Goal: Transaction & Acquisition: Purchase product/service

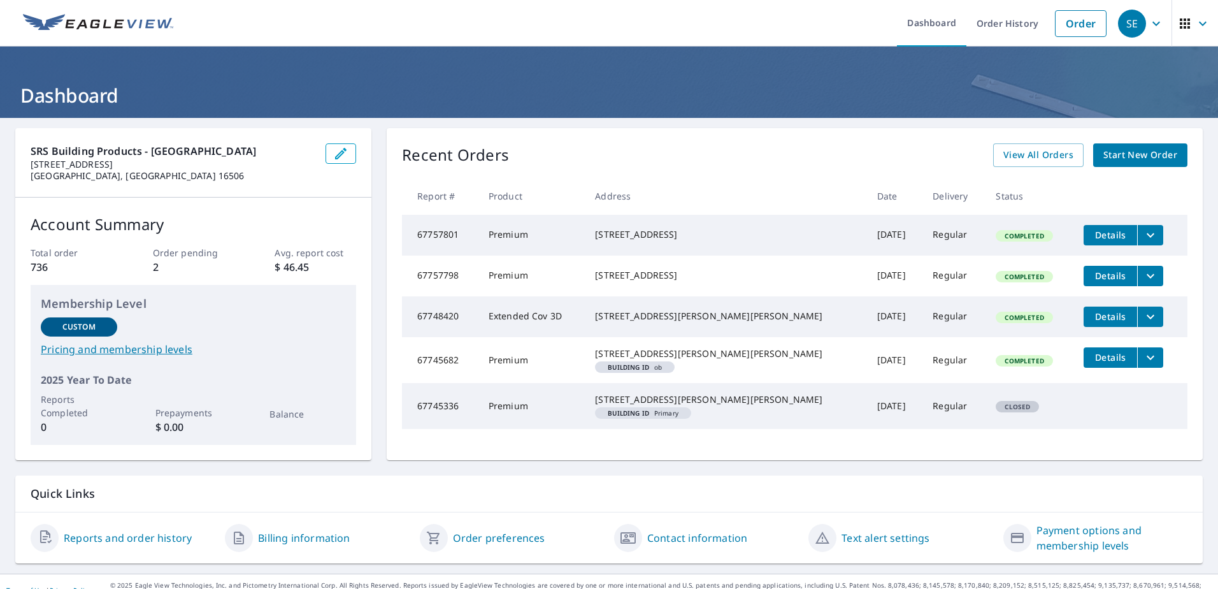
click at [1123, 152] on span "Start New Order" at bounding box center [1141, 155] width 74 height 16
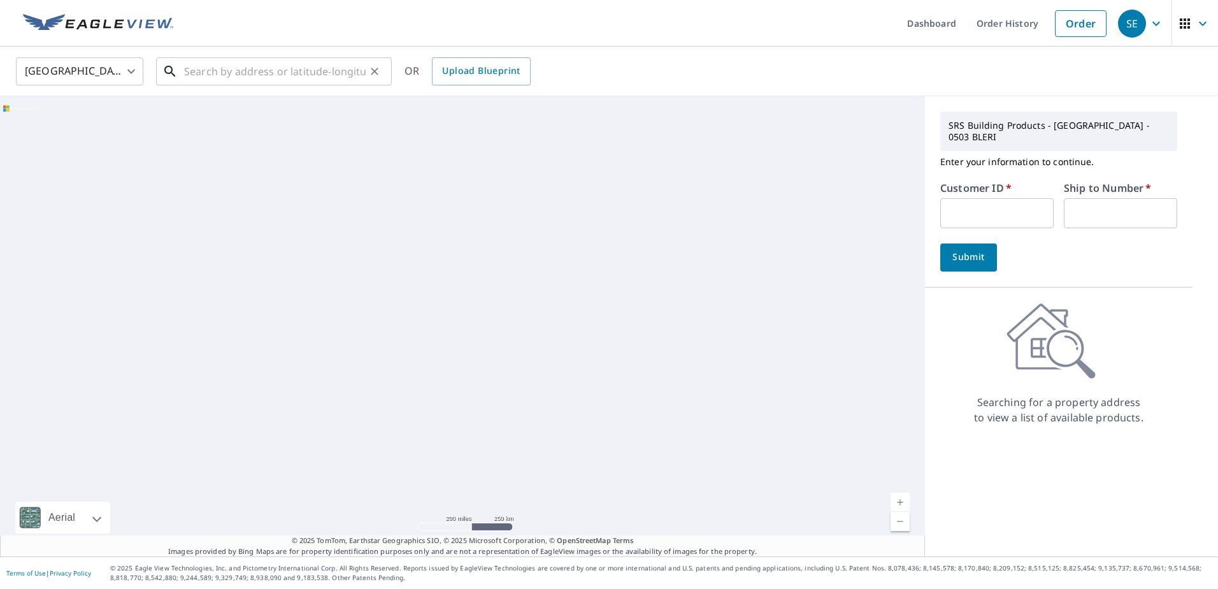
click at [229, 73] on input "text" at bounding box center [275, 72] width 182 height 36
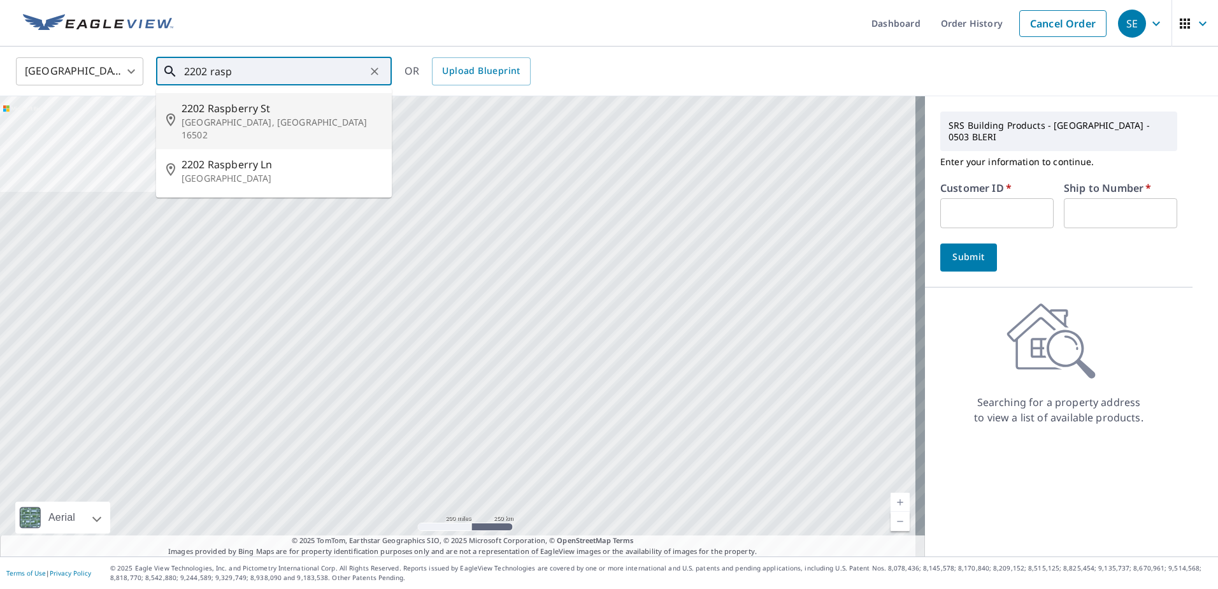
click at [201, 119] on p "[GEOGRAPHIC_DATA], [GEOGRAPHIC_DATA] 16502" at bounding box center [282, 128] width 200 height 25
type input "[STREET_ADDRESS]"
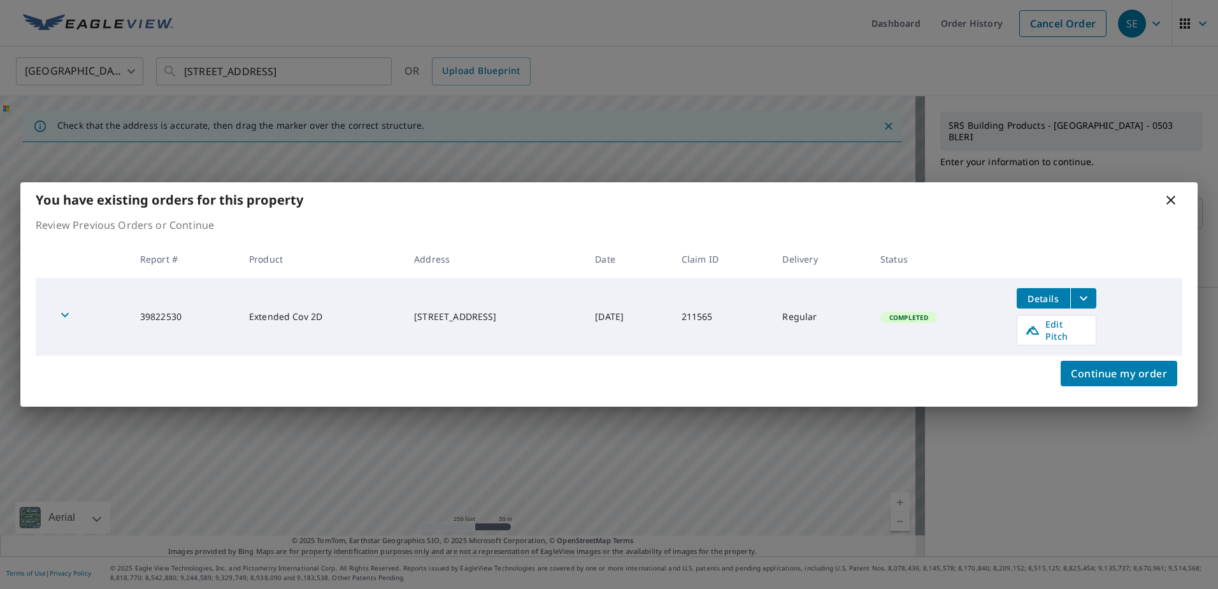
click at [1091, 302] on icon "filesDropdownBtn-39822530" at bounding box center [1083, 298] width 15 height 15
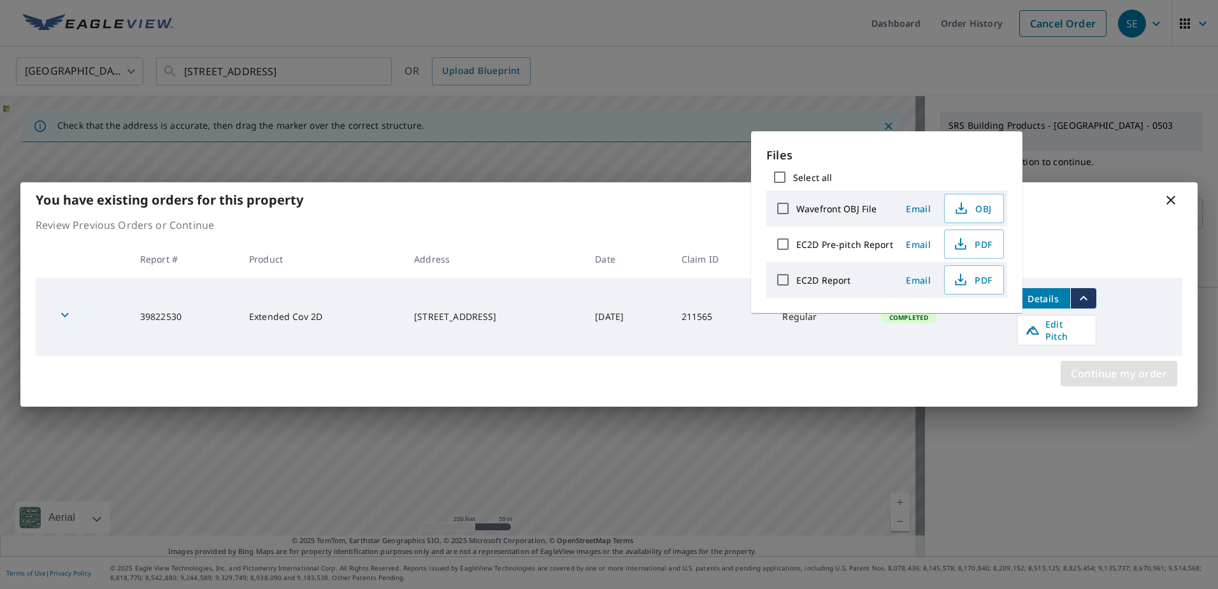
click at [1107, 370] on span "Continue my order" at bounding box center [1119, 373] width 96 height 18
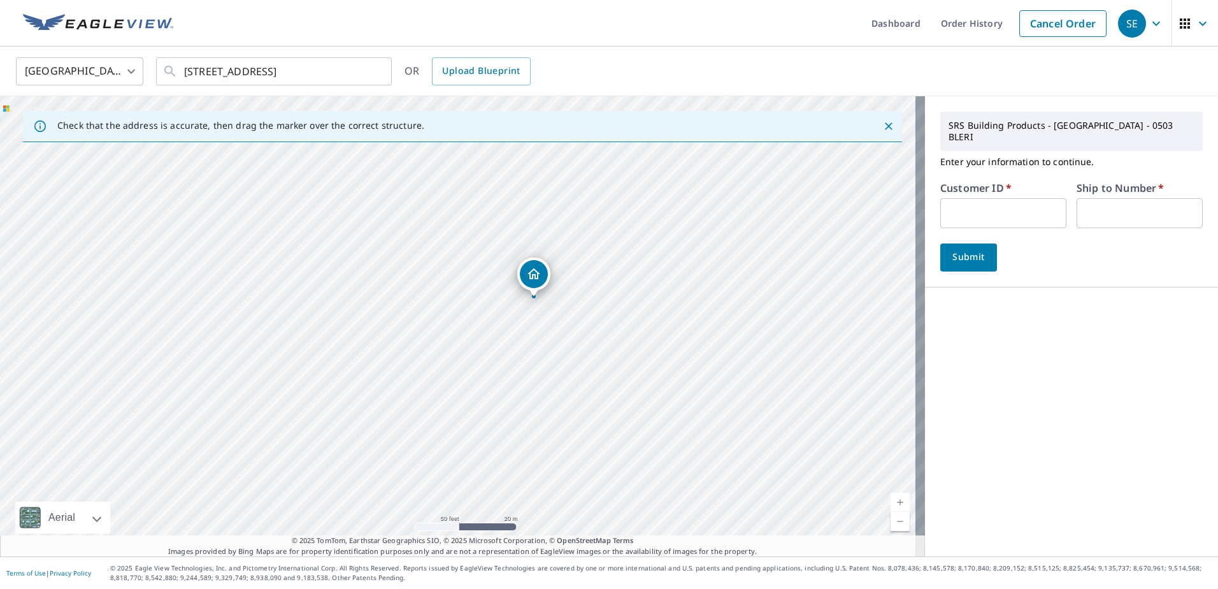
drag, startPoint x: 529, startPoint y: 407, endPoint x: 518, endPoint y: 326, distance: 82.3
click at [518, 326] on div "[STREET_ADDRESS]" at bounding box center [462, 326] width 925 height 460
click at [967, 201] on input "text" at bounding box center [1003, 213] width 126 height 30
type input "211565"
click at [1093, 209] on input "text" at bounding box center [1140, 213] width 126 height 30
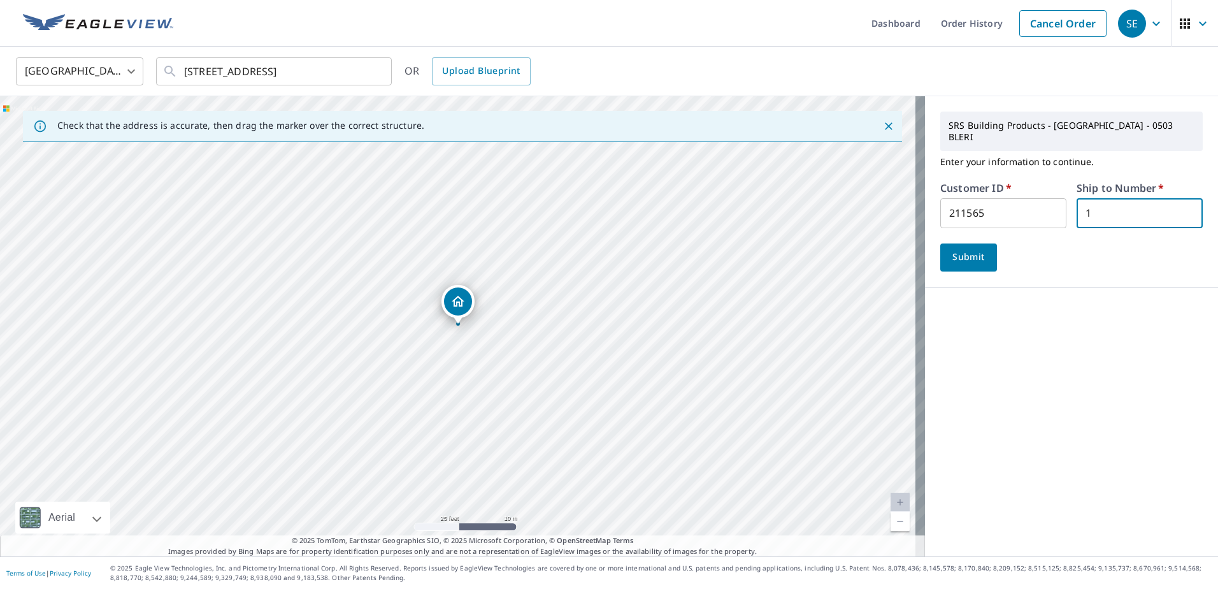
type input "1"
click at [951, 249] on span "Submit" at bounding box center [969, 257] width 36 height 16
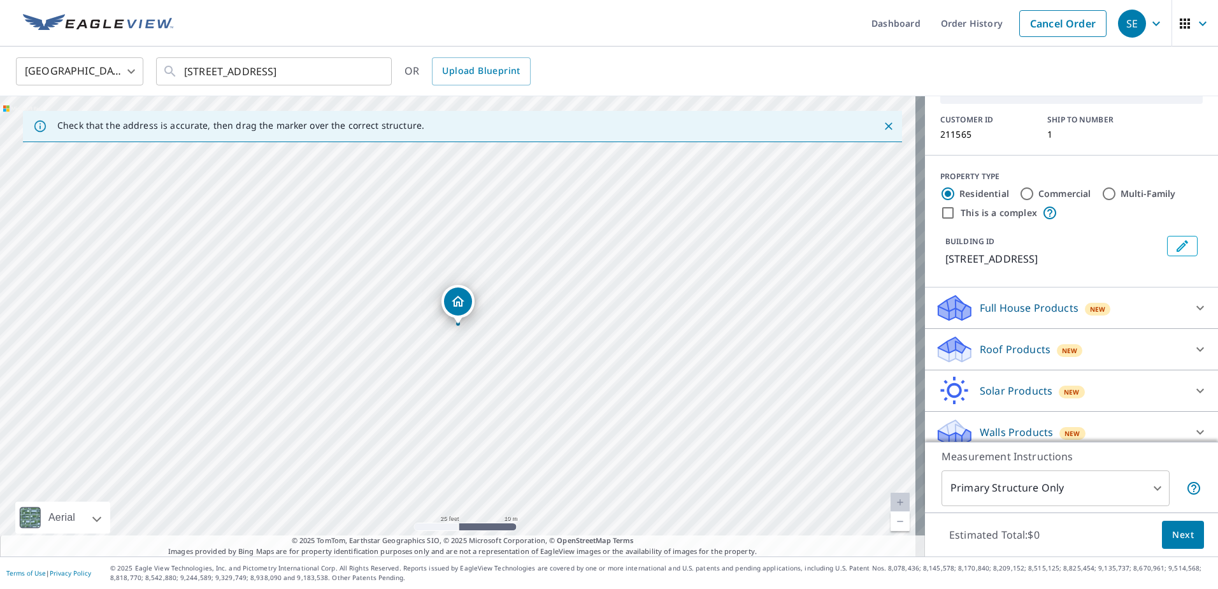
click at [954, 337] on icon at bounding box center [955, 345] width 32 height 16
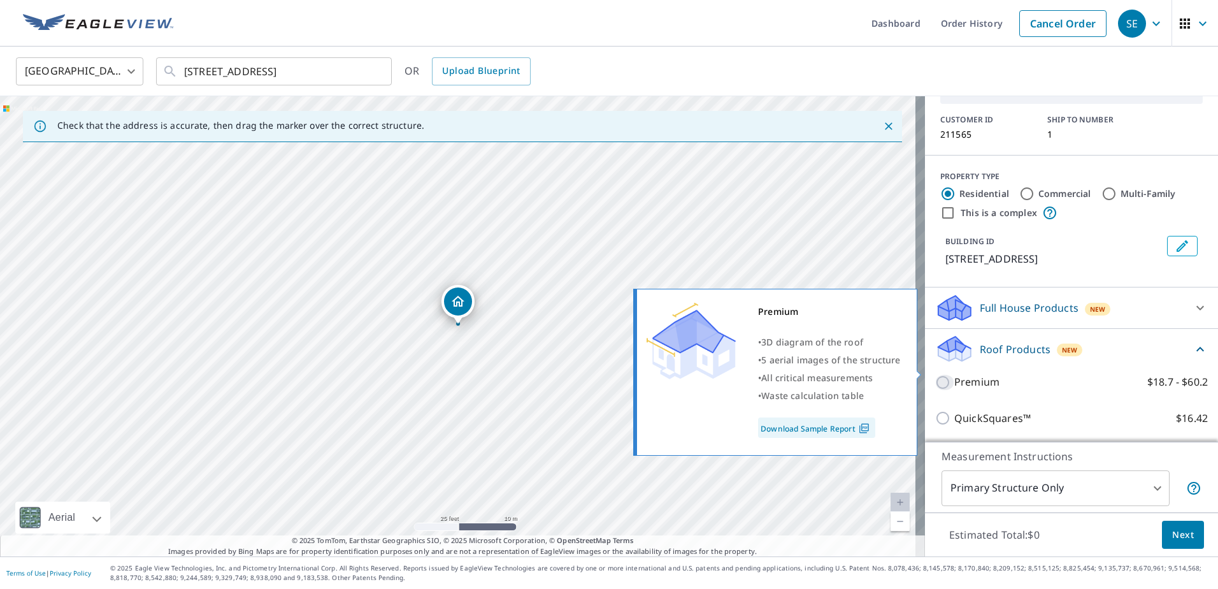
click at [940, 375] on input "Premium $18.7 - $60.2" at bounding box center [944, 382] width 19 height 15
checkbox input "true"
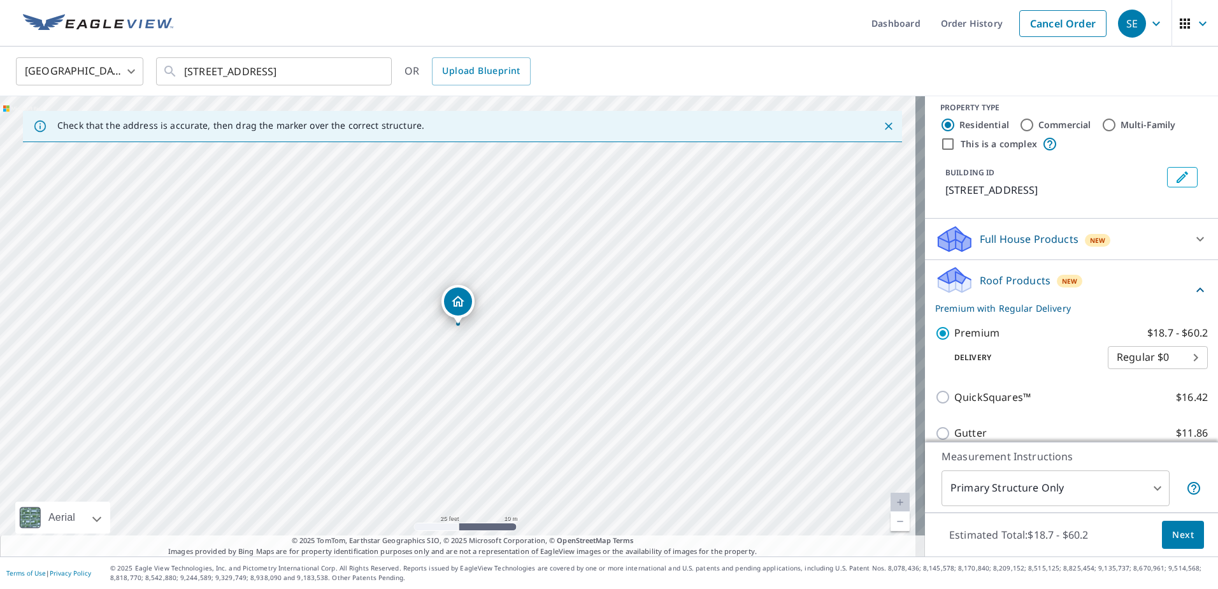
scroll to position [254, 0]
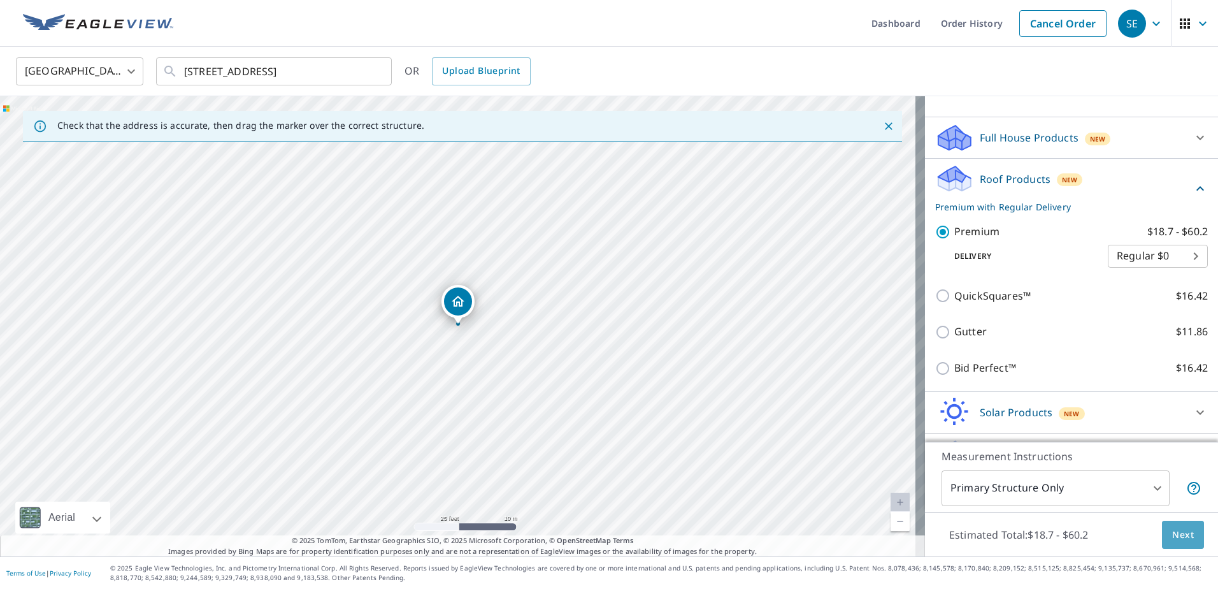
click at [1177, 534] on span "Next" at bounding box center [1183, 535] width 22 height 16
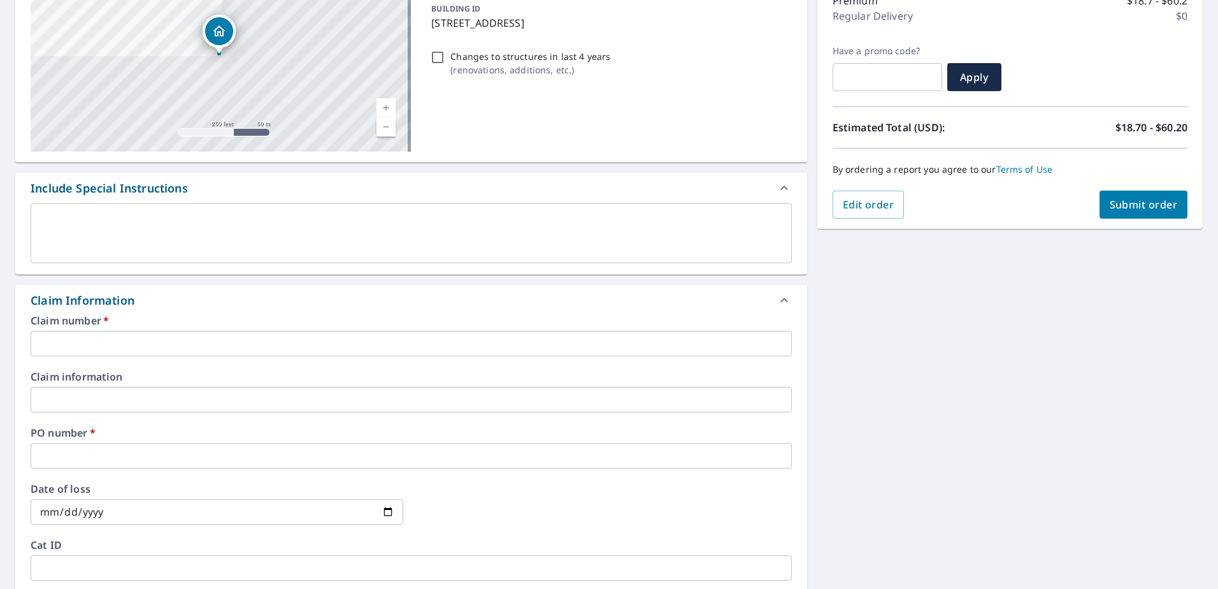
scroll to position [255, 0]
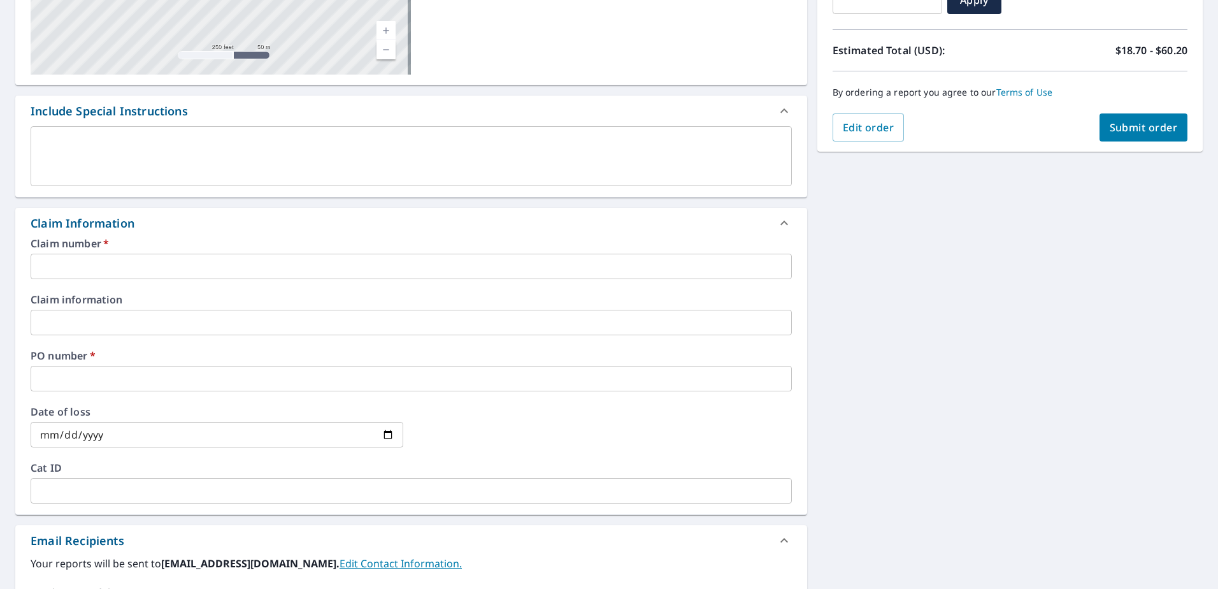
click at [82, 268] on input "text" at bounding box center [411, 266] width 761 height 25
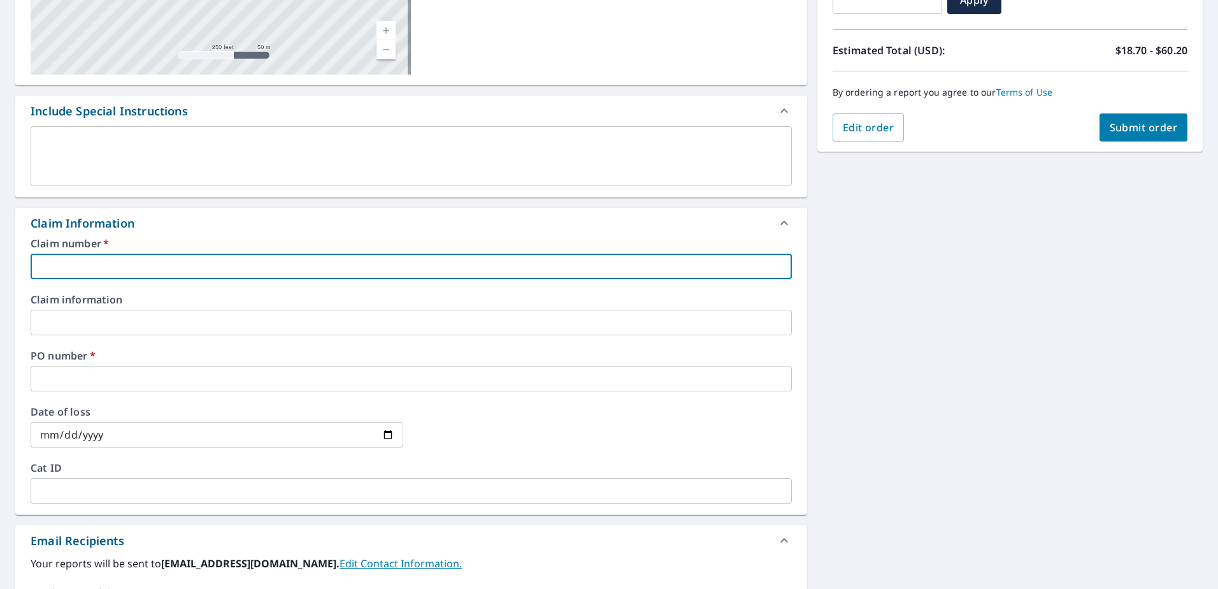
type input "2"
checkbox input "true"
type input "22"
checkbox input "true"
type input "220"
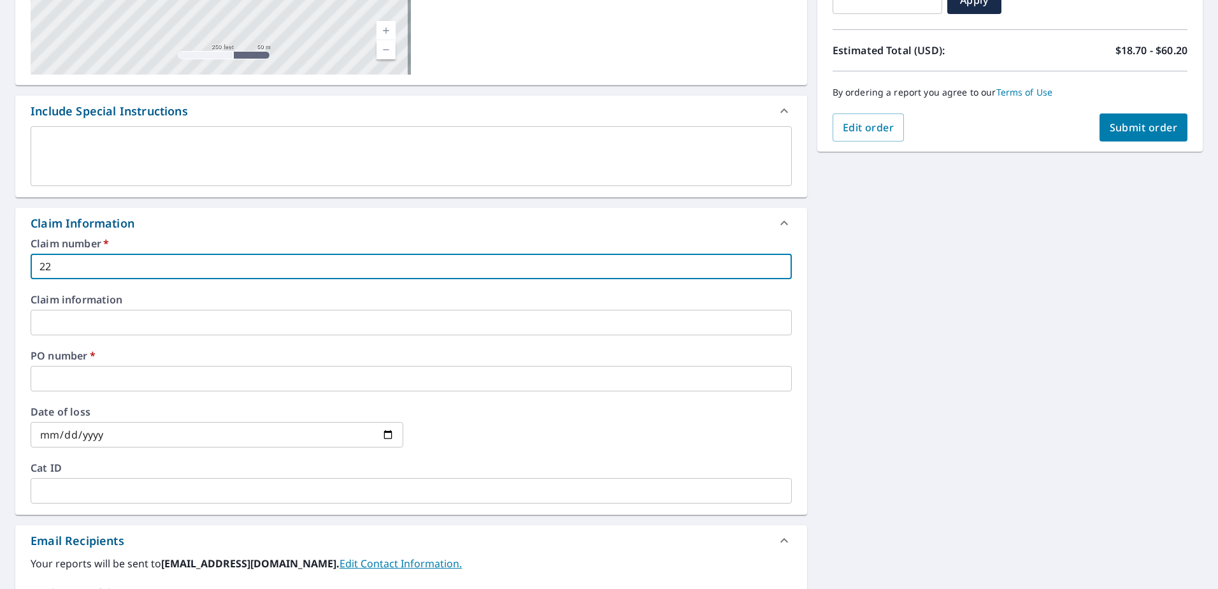
checkbox input "true"
type input "2202"
checkbox input "true"
type input "2202"
checkbox input "true"
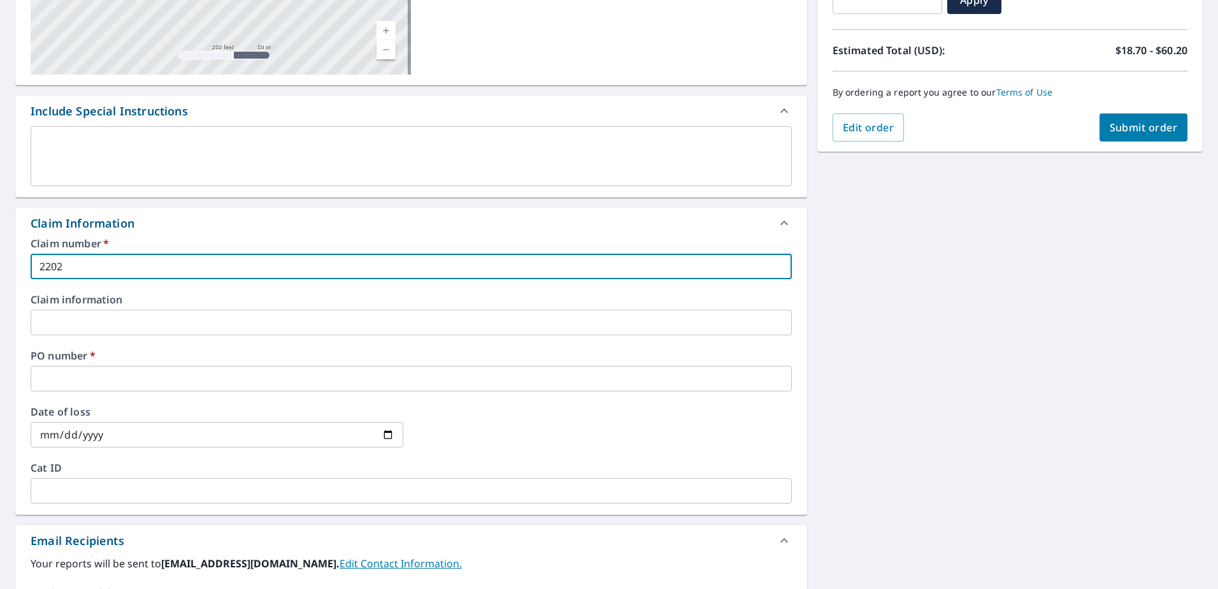
type input "2202 r"
checkbox input "true"
type input "2202 ra"
checkbox input "true"
type input "2202 ras"
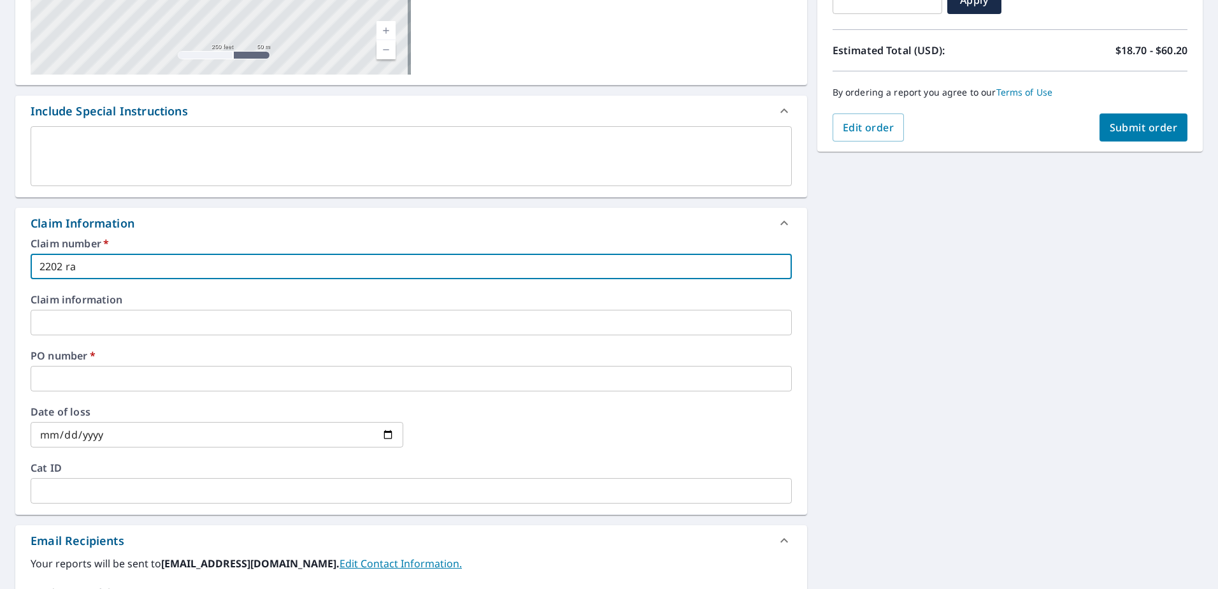
checkbox input "true"
type input "2202 rasp"
checkbox input "true"
type input "2202 raspb"
checkbox input "true"
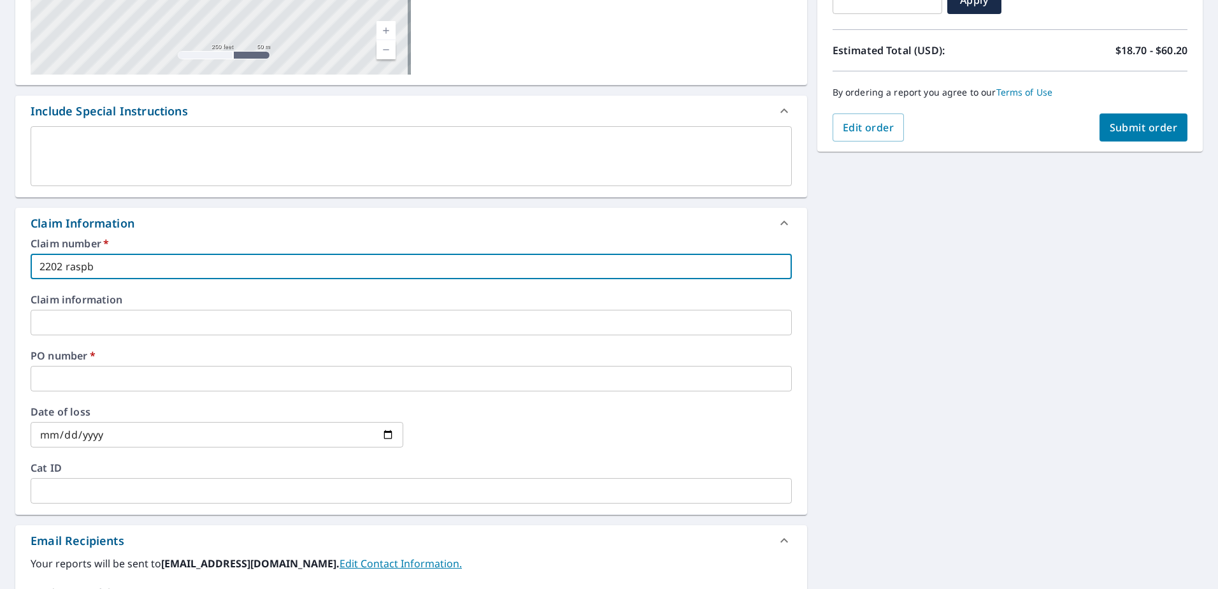
type input "2202 raspbe"
checkbox input "true"
type input "2202 raspber"
checkbox input "true"
type input "2202 raspberr"
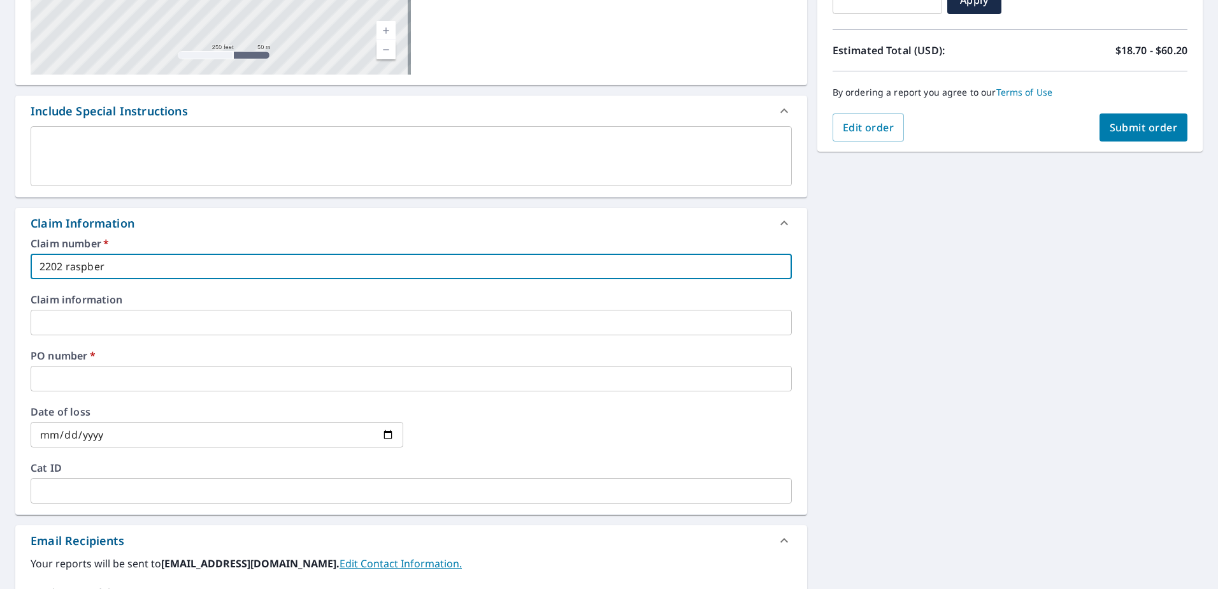
checkbox input "true"
type input "2202 raspberry"
checkbox input "true"
type input "2202 raspberry"
checkbox input "true"
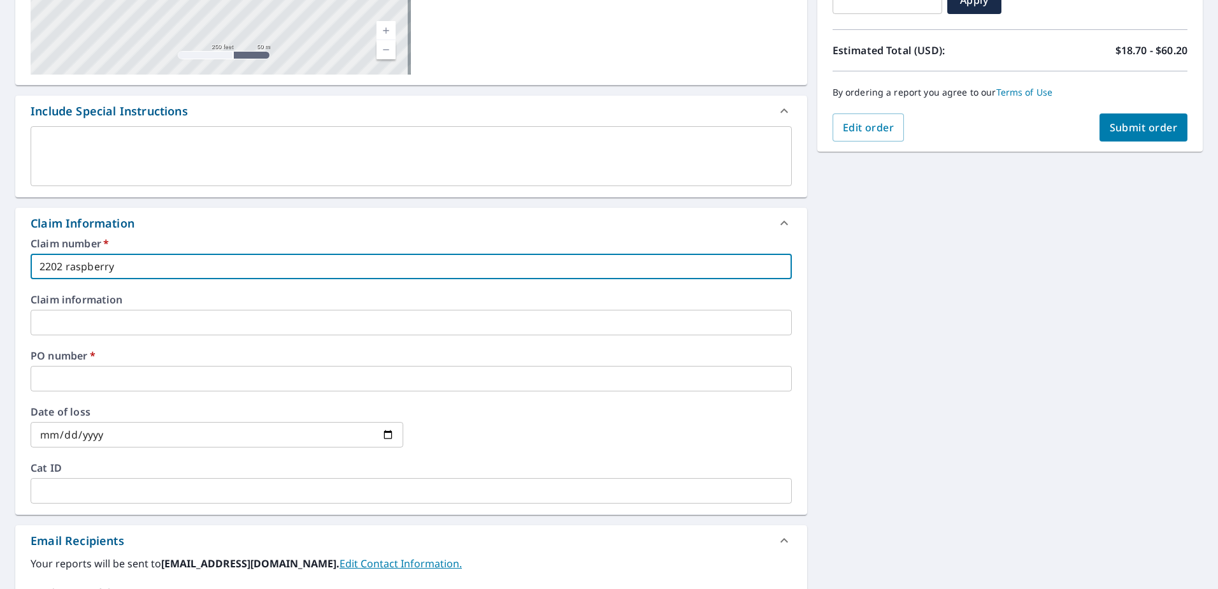
type input "2202 raspberry"
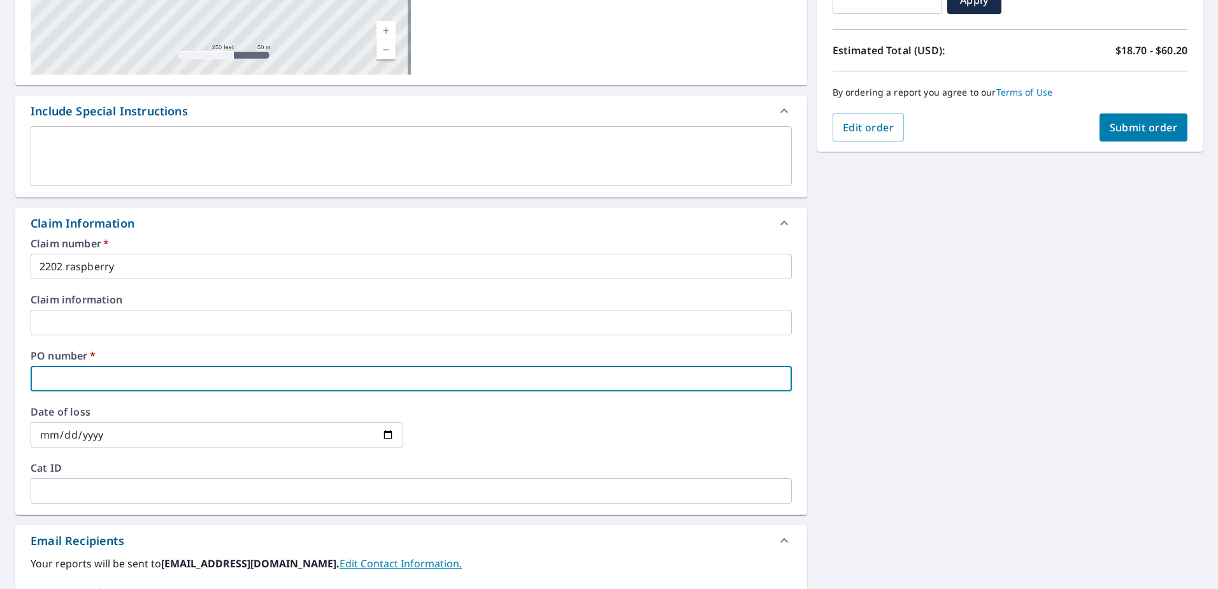
type input "2"
checkbox input "true"
type input "21"
checkbox input "true"
type input "211"
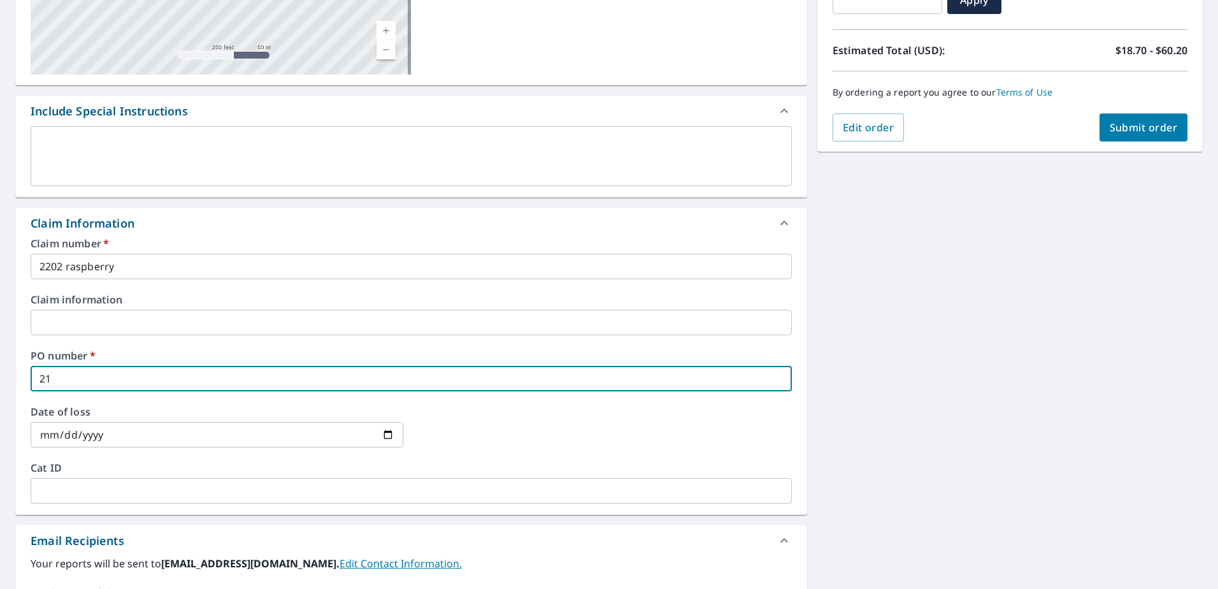
checkbox input "true"
type input "2115"
checkbox input "true"
type input "21156"
checkbox input "true"
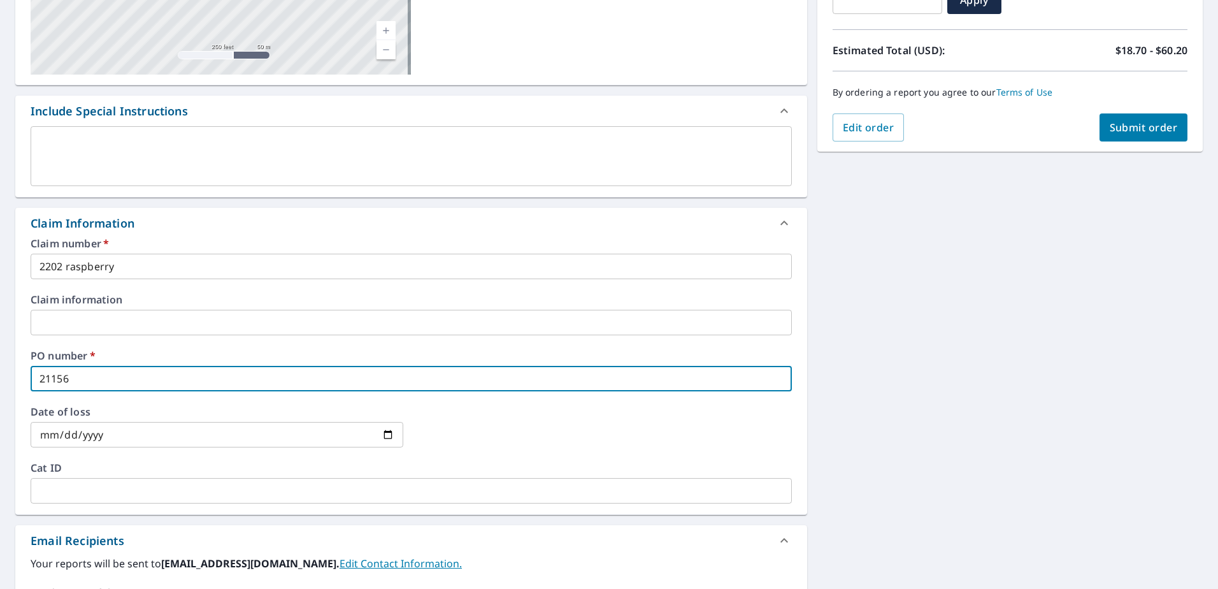
type input "211565"
checkbox input "true"
type input "211565"
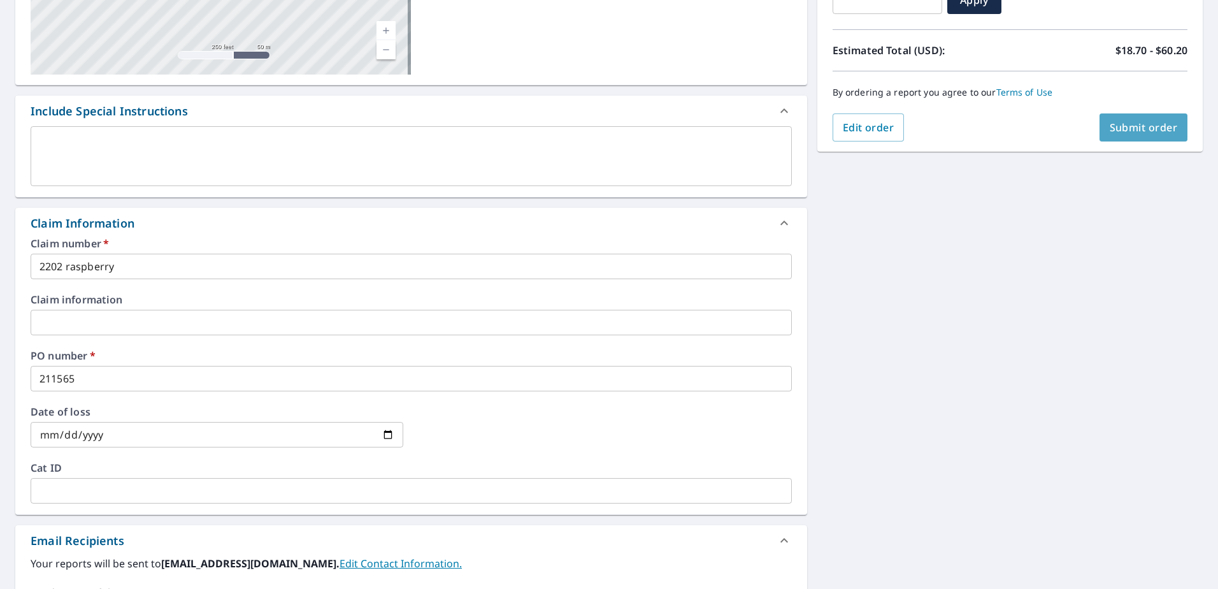
click at [1123, 121] on span "Submit order" at bounding box center [1144, 127] width 68 height 14
checkbox input "true"
